Goal: Navigation & Orientation: Understand site structure

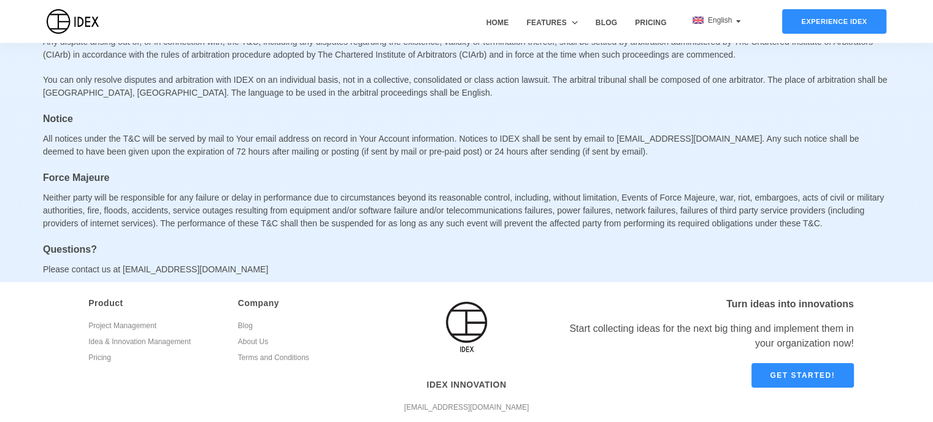
scroll to position [4230, 0]
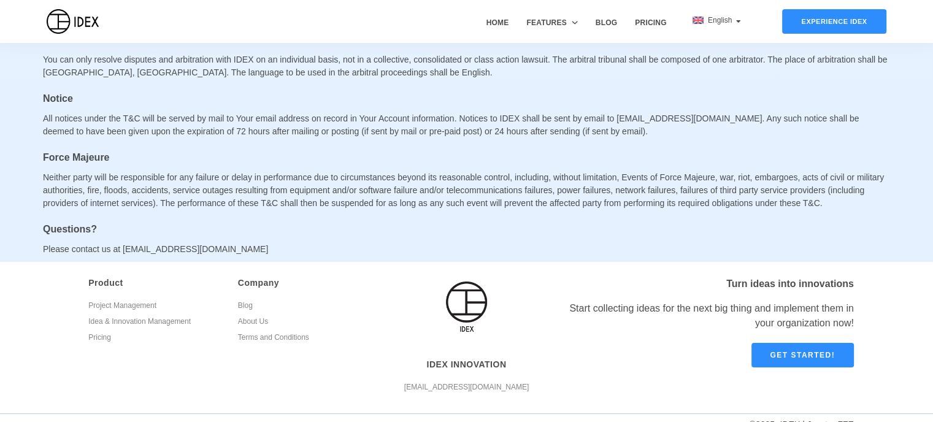
click at [523, 21] on div "Home Features Idea & Innovation Management Project Management Blog Pricing" at bounding box center [572, 21] width 198 height 43
click at [502, 21] on link "Home" at bounding box center [497, 30] width 31 height 26
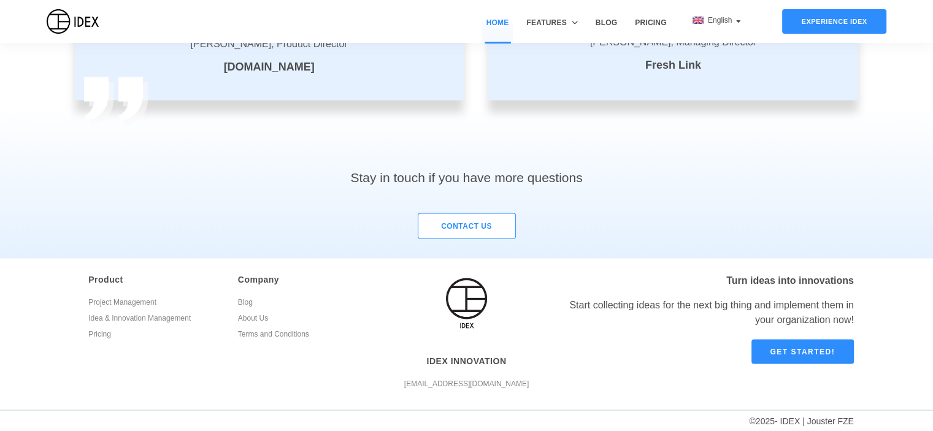
scroll to position [2333, 0]
click at [263, 317] on link "About Us" at bounding box center [303, 320] width 131 height 16
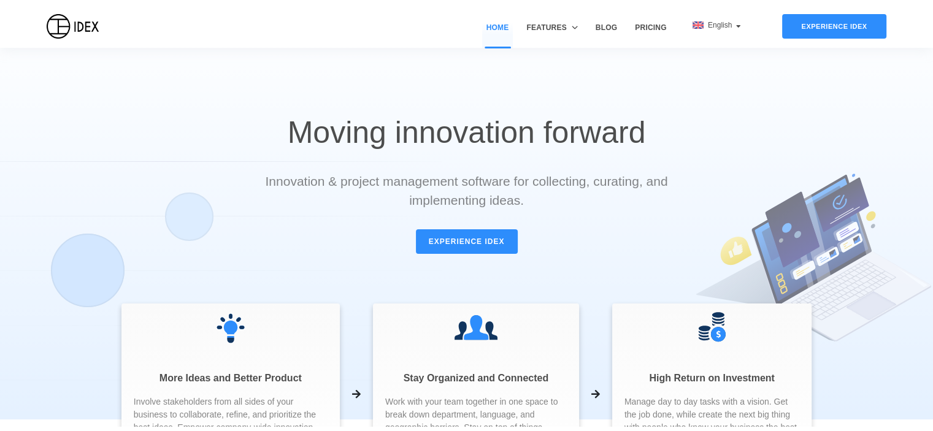
scroll to position [2333, 0]
